Goal: Information Seeking & Learning: Learn about a topic

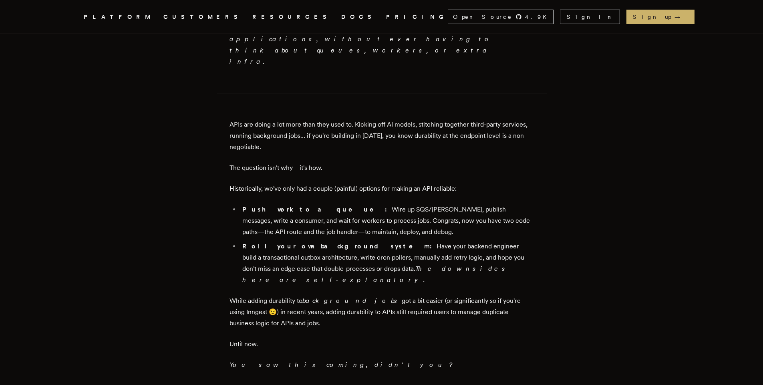
scroll to position [529, 0]
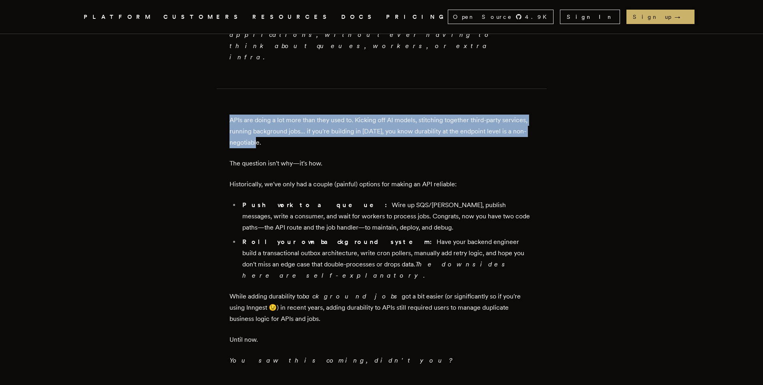
drag, startPoint x: 225, startPoint y: 68, endPoint x: 313, endPoint y: 97, distance: 93.3
click at [313, 115] on p "APIs are doing a lot more than they used to. Kicking off AI models, stitching t…" at bounding box center [382, 132] width 304 height 34
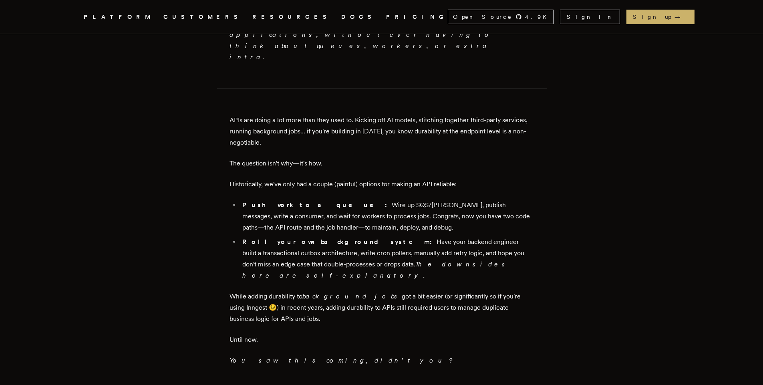
scroll to position [577, 0]
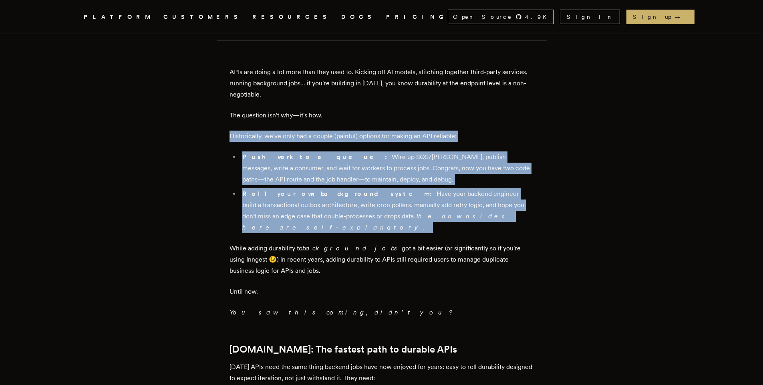
drag, startPoint x: 224, startPoint y: 85, endPoint x: 469, endPoint y: 171, distance: 259.3
click at [469, 171] on main "Introducing [DOMAIN_NAME] Everywhere: Build Unbreakable APIs [PERSON_NAME] · [D…" at bounding box center [382, 380] width 321 height 1813
click at [468, 188] on li "Roll your own background system: Have your backend engineer build a transaction…" at bounding box center [387, 210] width 294 height 45
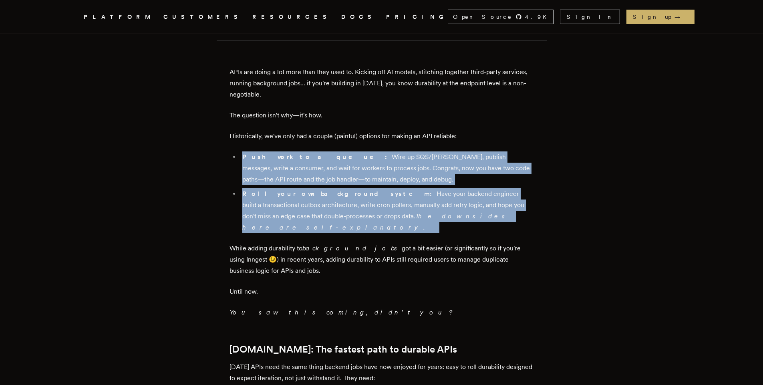
drag, startPoint x: 468, startPoint y: 171, endPoint x: 203, endPoint y: 107, distance: 272.7
click at [203, 107] on article "Introducing [DOMAIN_NAME] Everywhere: Build Unbreakable APIs [PERSON_NAME] · [D…" at bounding box center [381, 380] width 577 height 1813
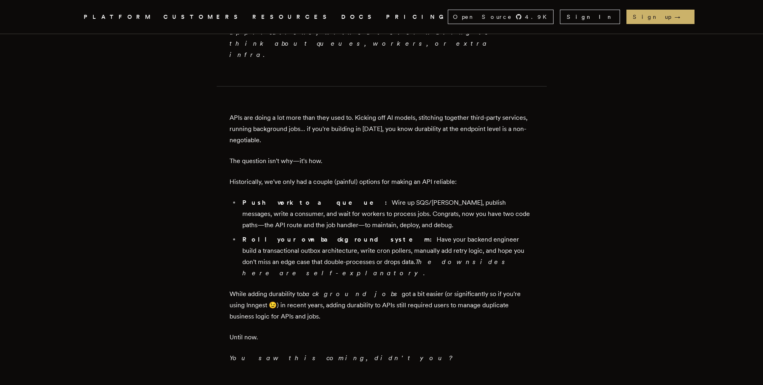
scroll to position [543, 0]
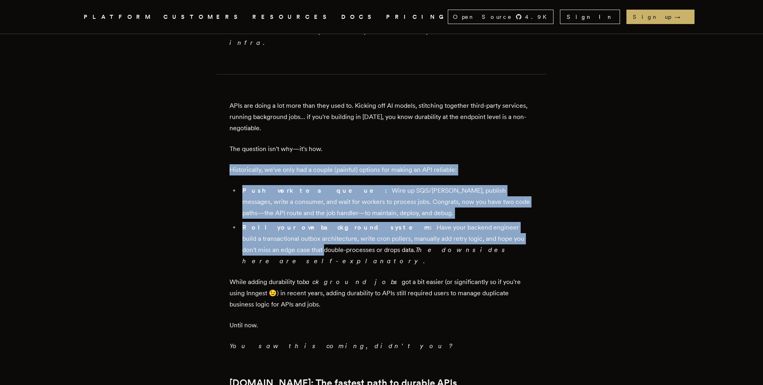
drag, startPoint x: 196, startPoint y: 107, endPoint x: 607, endPoint y: 194, distance: 419.7
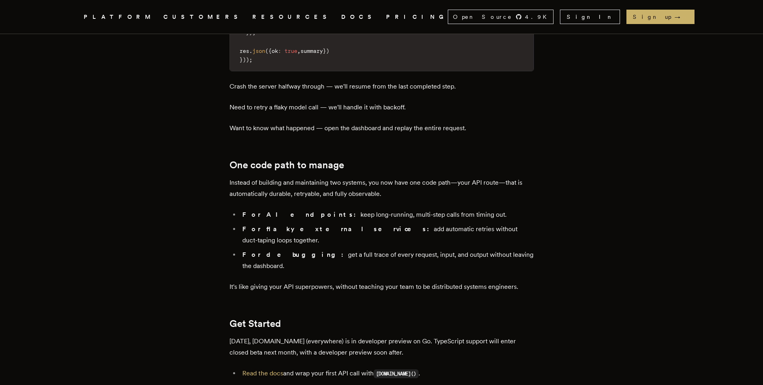
scroll to position [1168, 0]
